Goal: Information Seeking & Learning: Learn about a topic

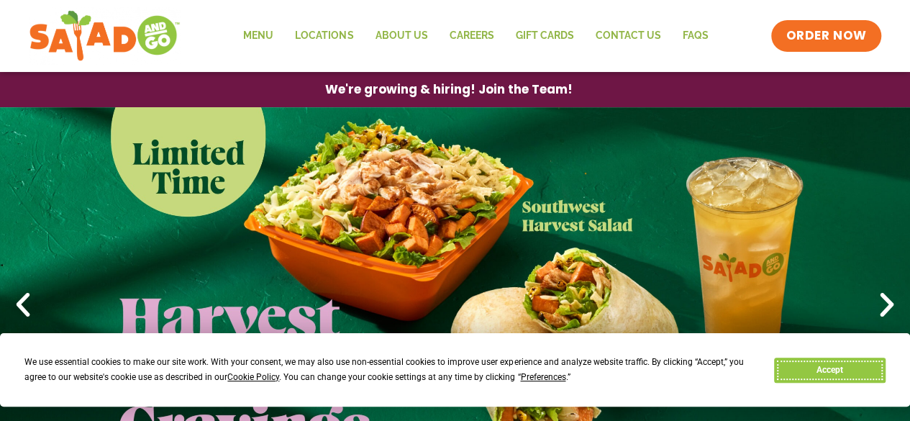
click at [827, 362] on button "Accept" at bounding box center [829, 370] width 111 height 25
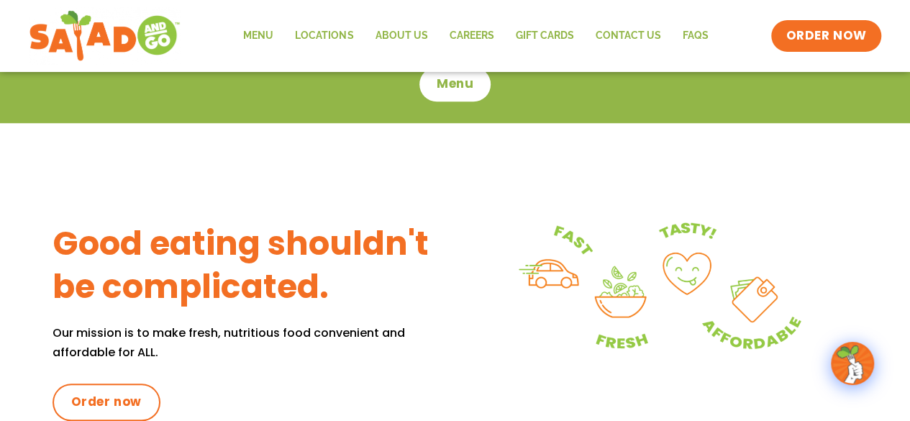
scroll to position [476, 0]
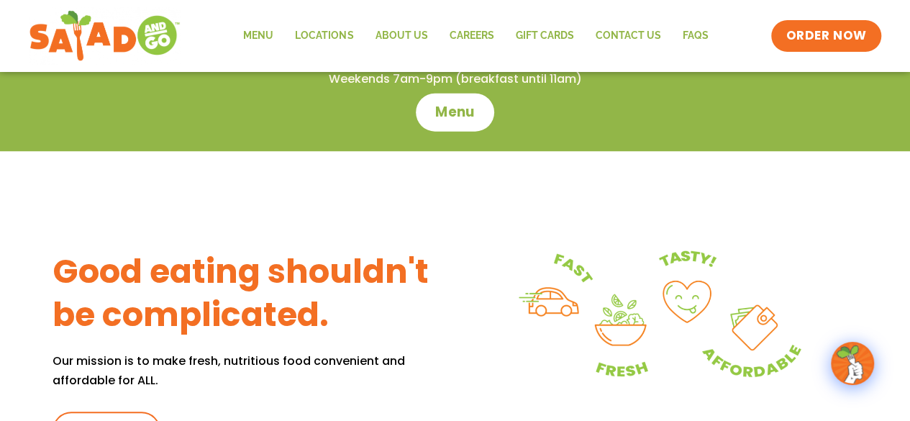
click at [458, 99] on link "Menu" at bounding box center [455, 112] width 78 height 38
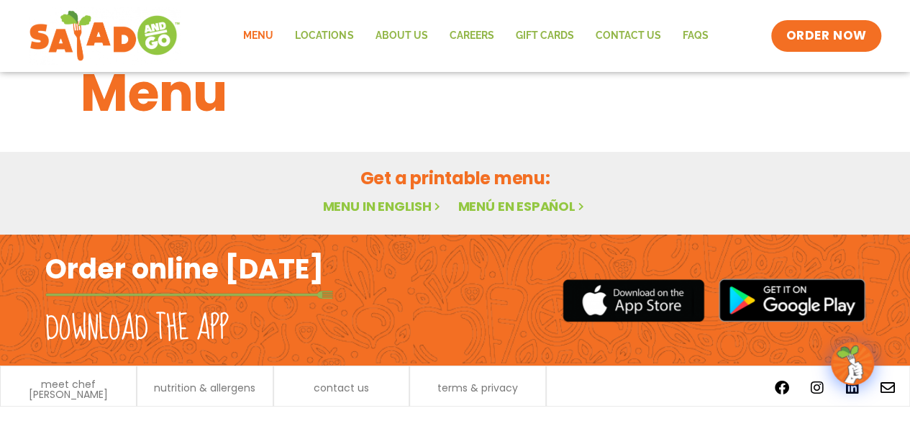
scroll to position [47, 0]
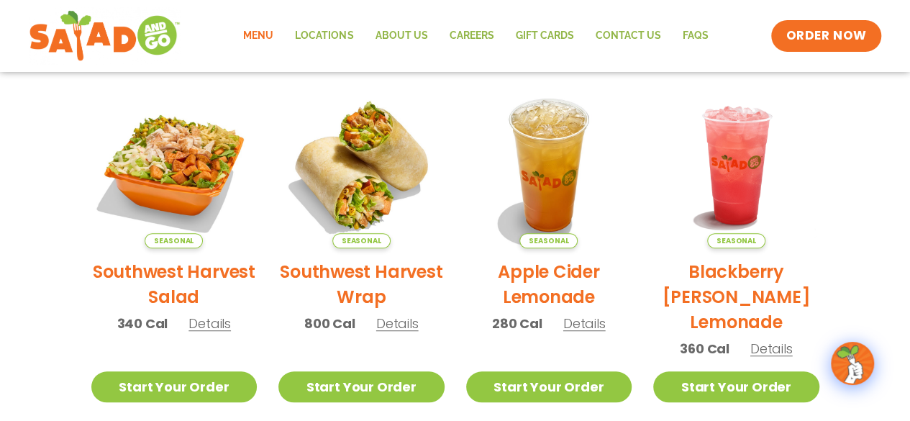
scroll to position [331, 0]
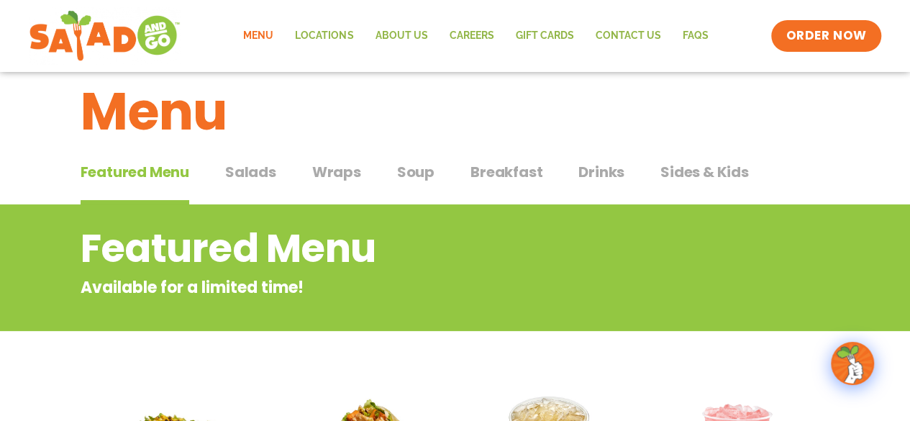
drag, startPoint x: 920, startPoint y: 25, endPoint x: 917, endPoint y: 64, distance: 38.9
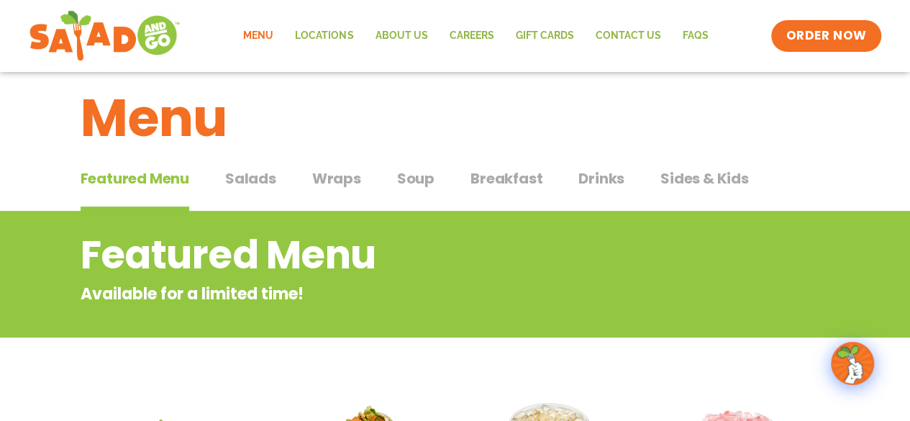
click at [324, 174] on span "Wraps" at bounding box center [336, 179] width 49 height 22
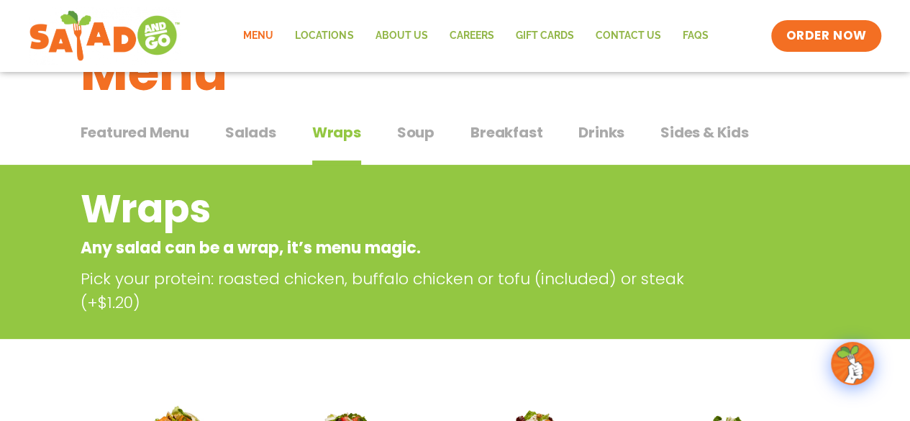
scroll to position [24, 0]
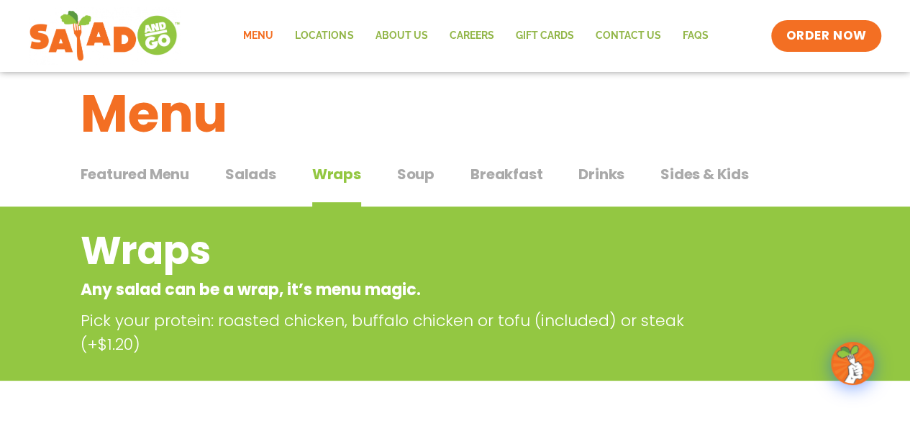
click at [432, 173] on span "Soup" at bounding box center [415, 174] width 37 height 22
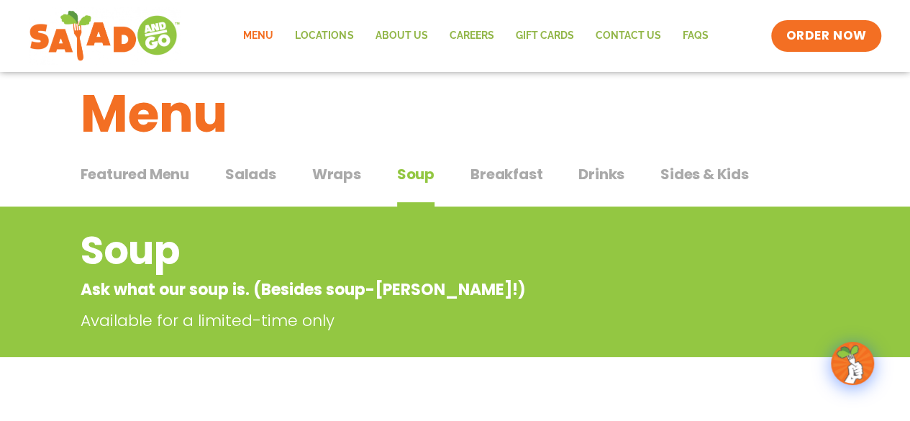
click at [425, 173] on span "Soup" at bounding box center [415, 174] width 37 height 22
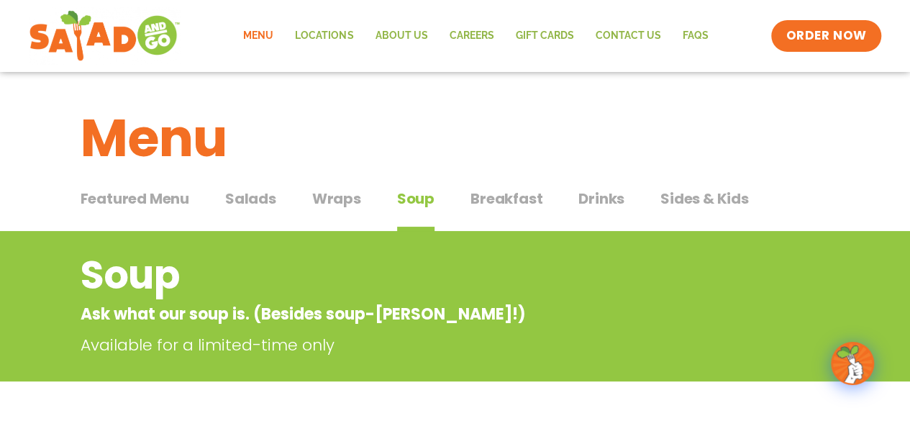
click at [239, 174] on h1 "Menu" at bounding box center [456, 138] width 750 height 78
click at [243, 207] on span "Salads" at bounding box center [250, 199] width 51 height 22
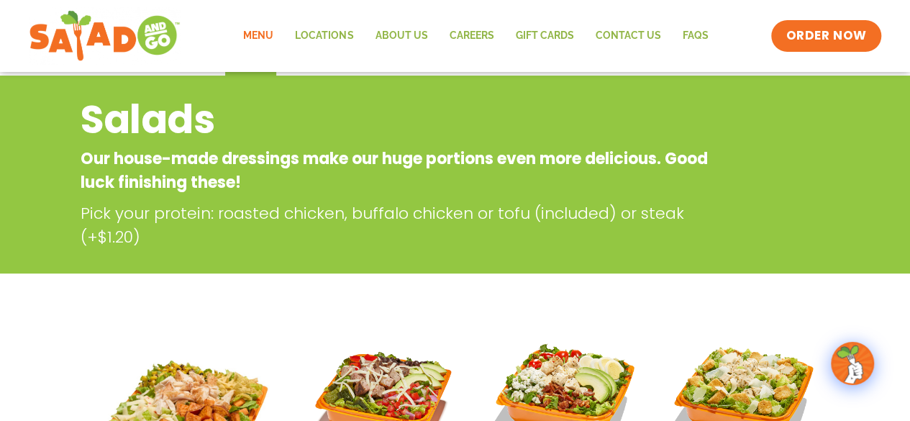
scroll to position [142, 0]
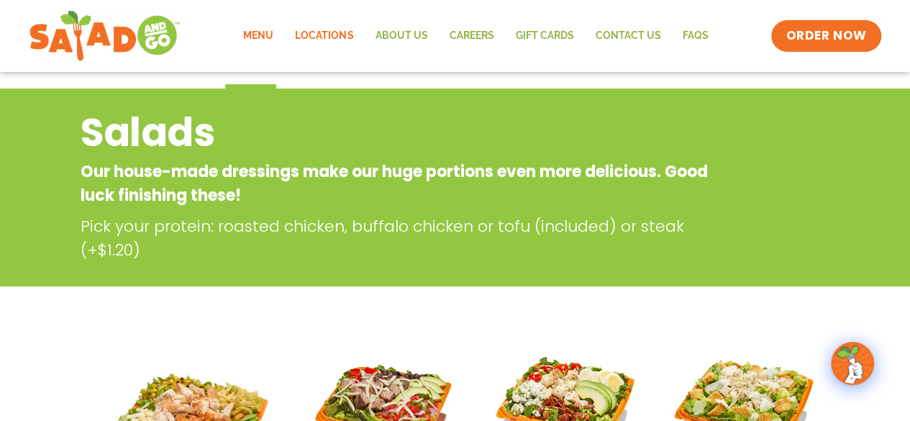
click at [317, 35] on link "Locations" at bounding box center [324, 35] width 80 height 33
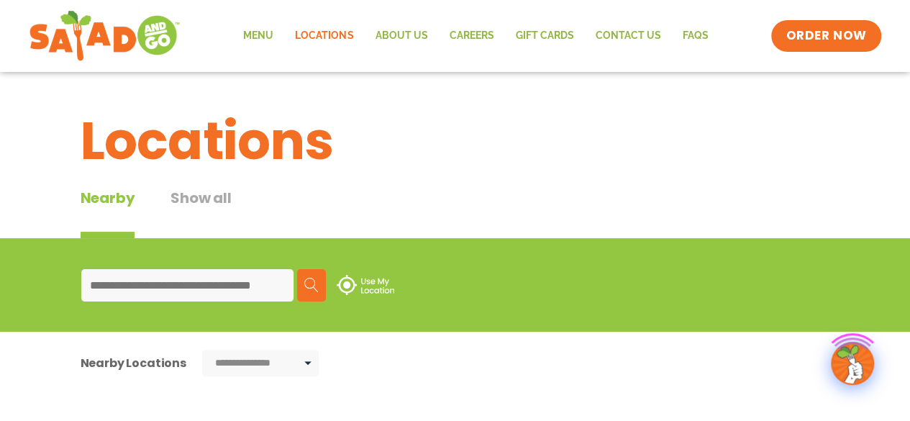
click at [0, 0] on div "Find a Restaurant Use my location Search" at bounding box center [0, 0] width 0 height 0
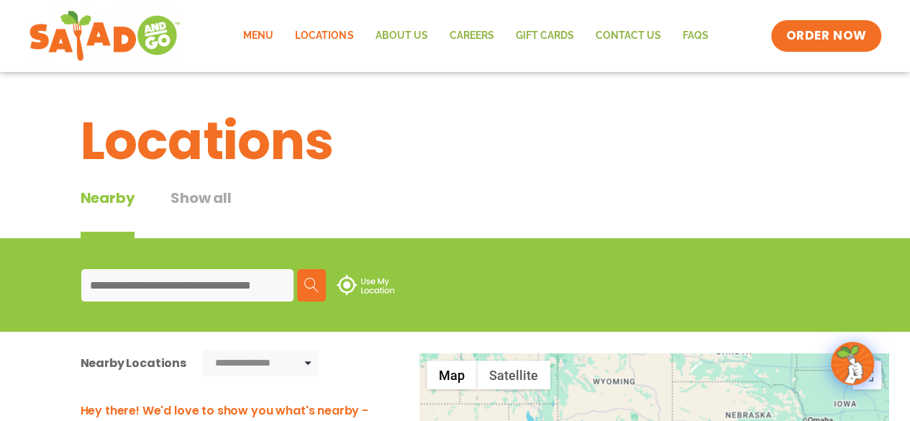
click at [254, 42] on link "Menu" at bounding box center [258, 35] width 52 height 33
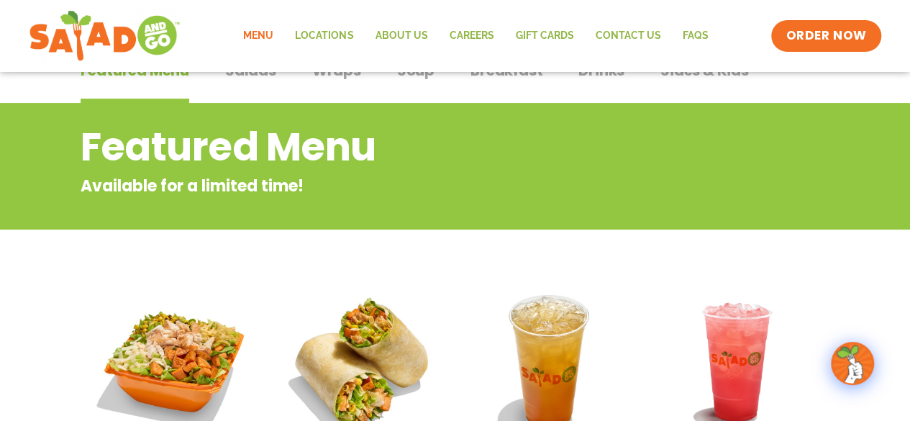
scroll to position [119, 0]
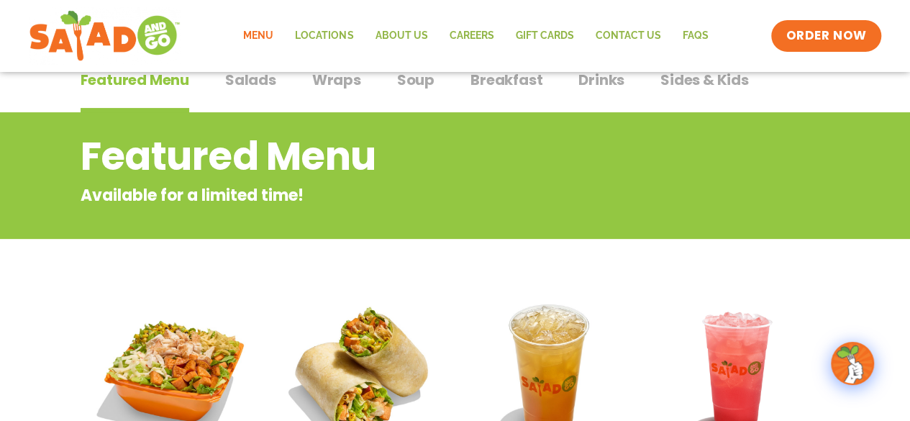
click at [478, 81] on span "Breakfast" at bounding box center [507, 80] width 72 height 22
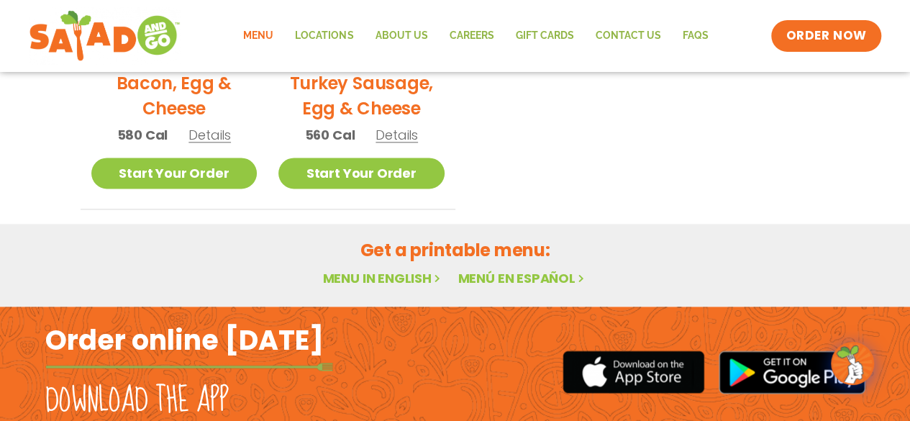
scroll to position [876, 0]
